Goal: Find specific page/section: Find specific page/section

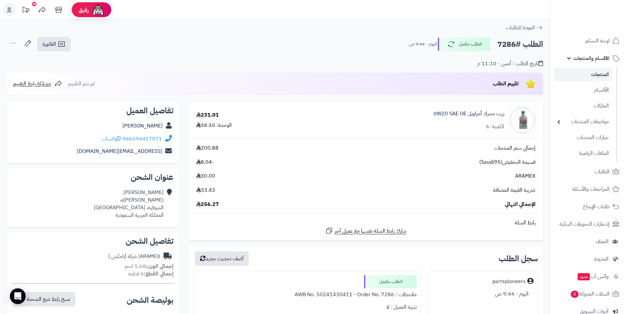
scroll to position [33, 0]
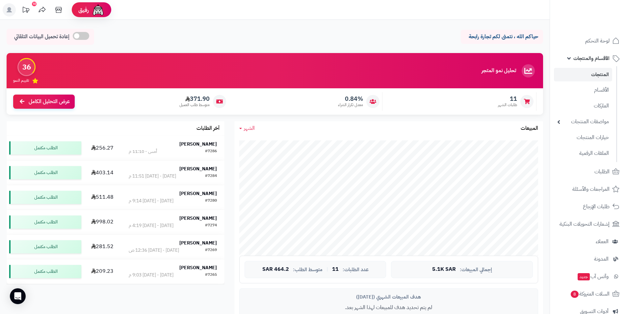
click at [582, 59] on span "الأقسام والمنتجات" at bounding box center [591, 58] width 36 height 9
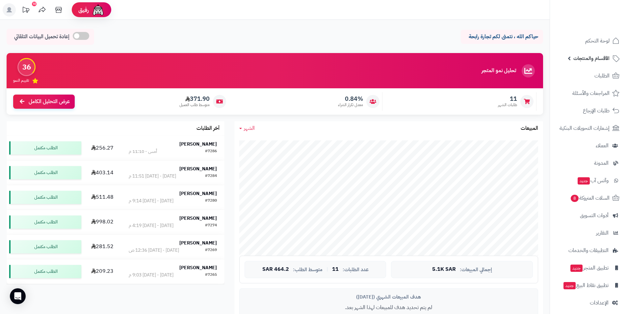
click at [590, 61] on span "الأقسام والمنتجات" at bounding box center [591, 58] width 36 height 9
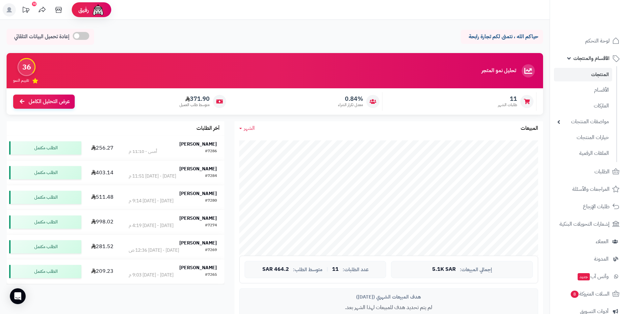
click at [594, 71] on link "المنتجات" at bounding box center [583, 74] width 58 height 13
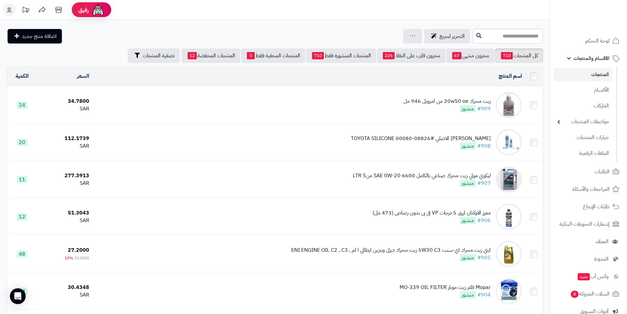
click at [597, 57] on span "الأقسام والمنتجات" at bounding box center [591, 58] width 36 height 9
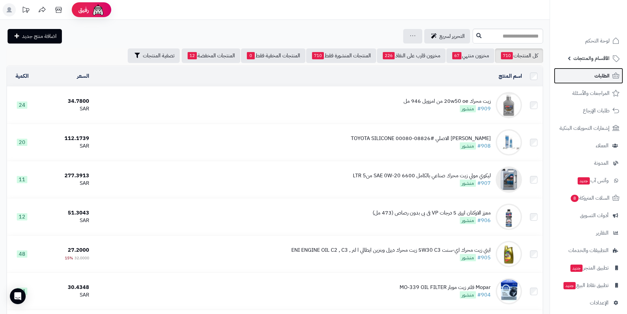
click at [594, 78] on span "الطلبات" at bounding box center [601, 75] width 15 height 9
